Goal: Find specific page/section: Find specific page/section

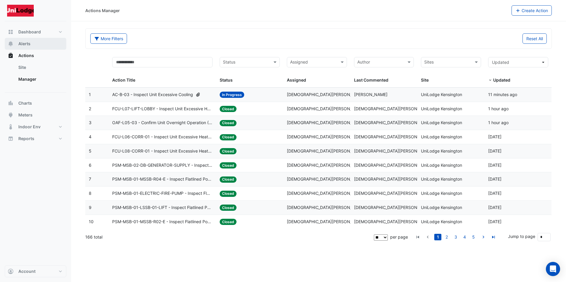
click at [30, 43] on span "Alerts" at bounding box center [24, 44] width 12 height 6
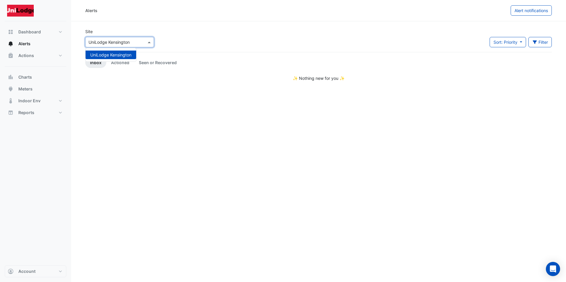
click at [150, 41] on span at bounding box center [149, 42] width 7 height 6
click at [28, 56] on span "Actions" at bounding box center [26, 56] width 16 height 6
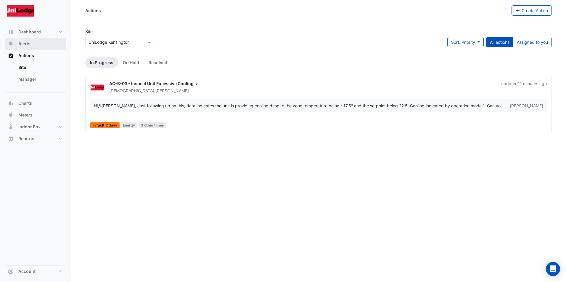
click at [27, 41] on span "Alerts" at bounding box center [24, 44] width 12 height 6
